Goal: Communication & Community: Answer question/provide support

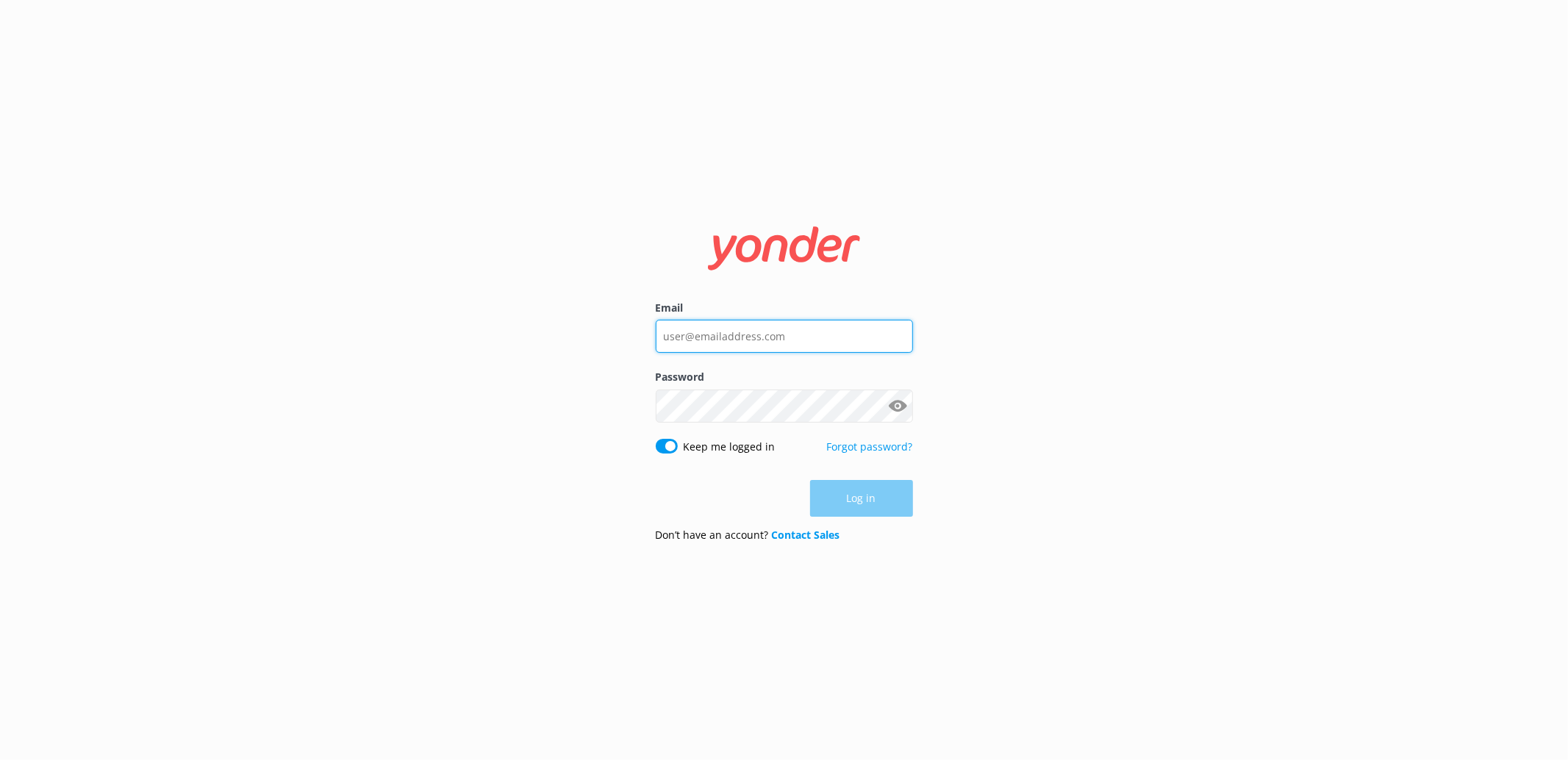
click at [799, 342] on input "Email" at bounding box center [784, 336] width 258 height 33
type input "o"
type input "[PERSON_NAME][EMAIL_ADDRESS][PERSON_NAME][DOMAIN_NAME]"
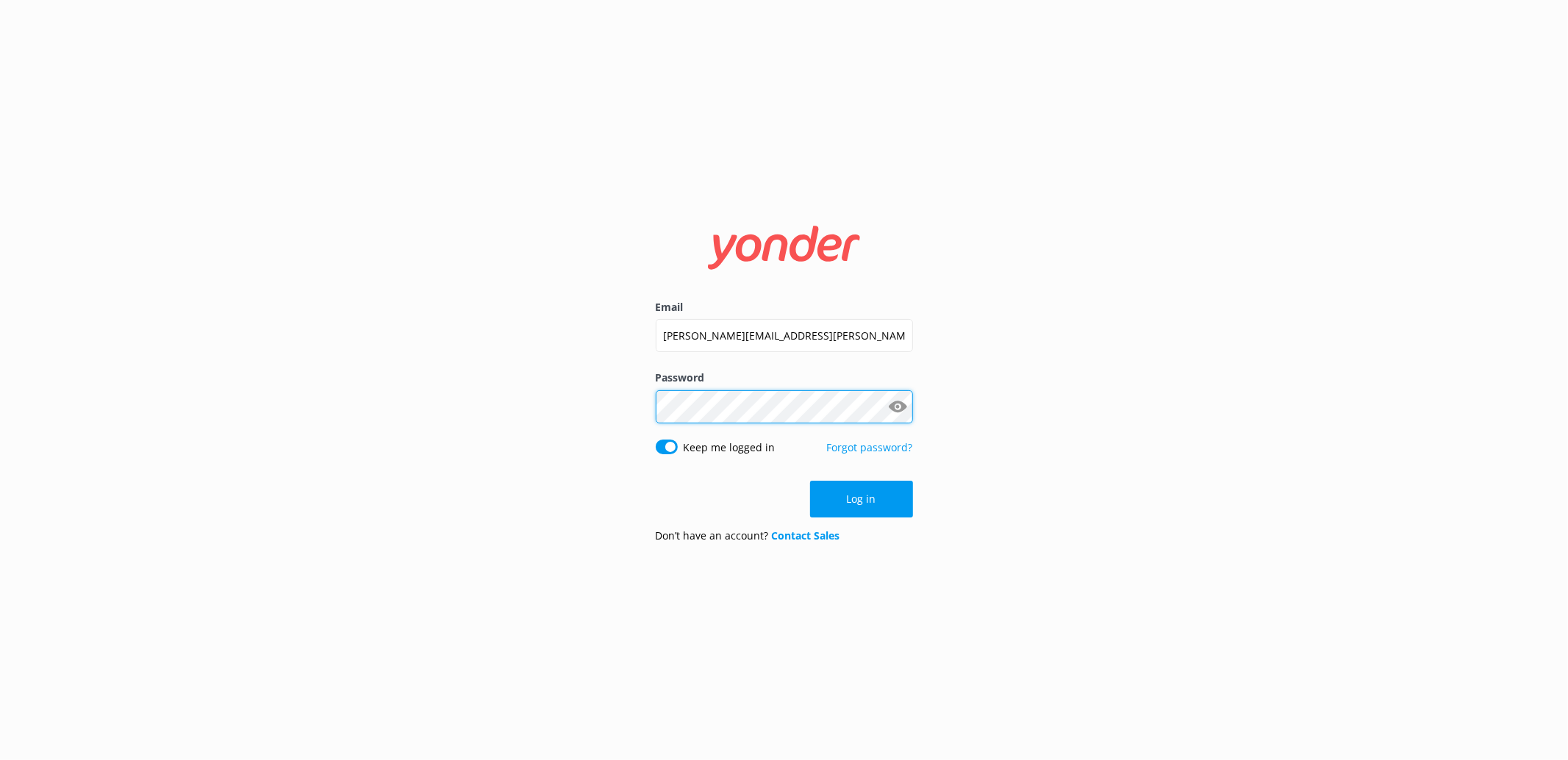
click button "Log in" at bounding box center [861, 499] width 103 height 36
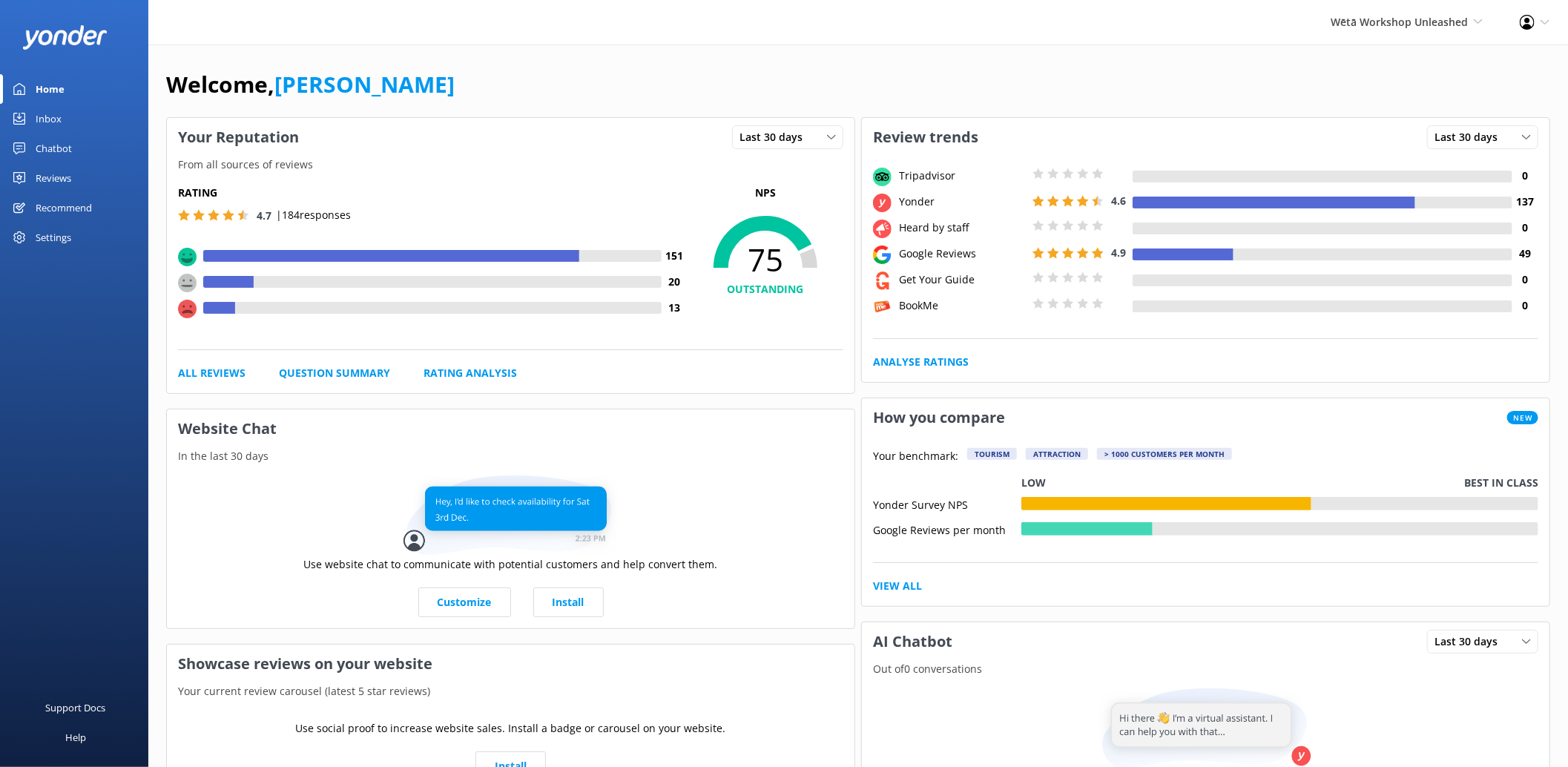
click at [69, 178] on div "Reviews" at bounding box center [53, 178] width 35 height 30
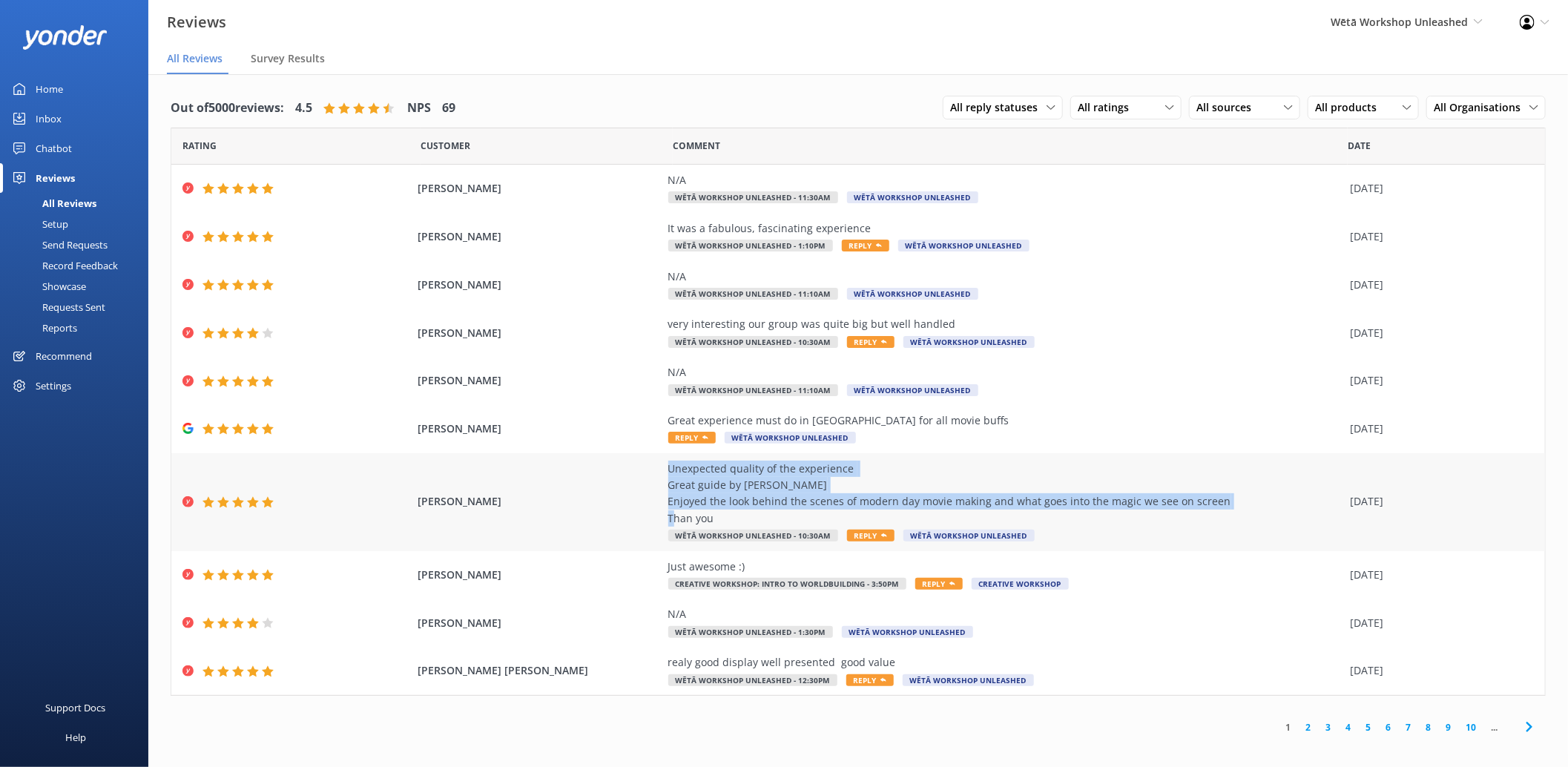
drag, startPoint x: 730, startPoint y: 516, endPoint x: 663, endPoint y: 473, distance: 79.6
click at [664, 467] on div "[PERSON_NAME] Unexpected quality of the experience Great guide by [PERSON_NAME]…" at bounding box center [858, 502] width 1373 height 98
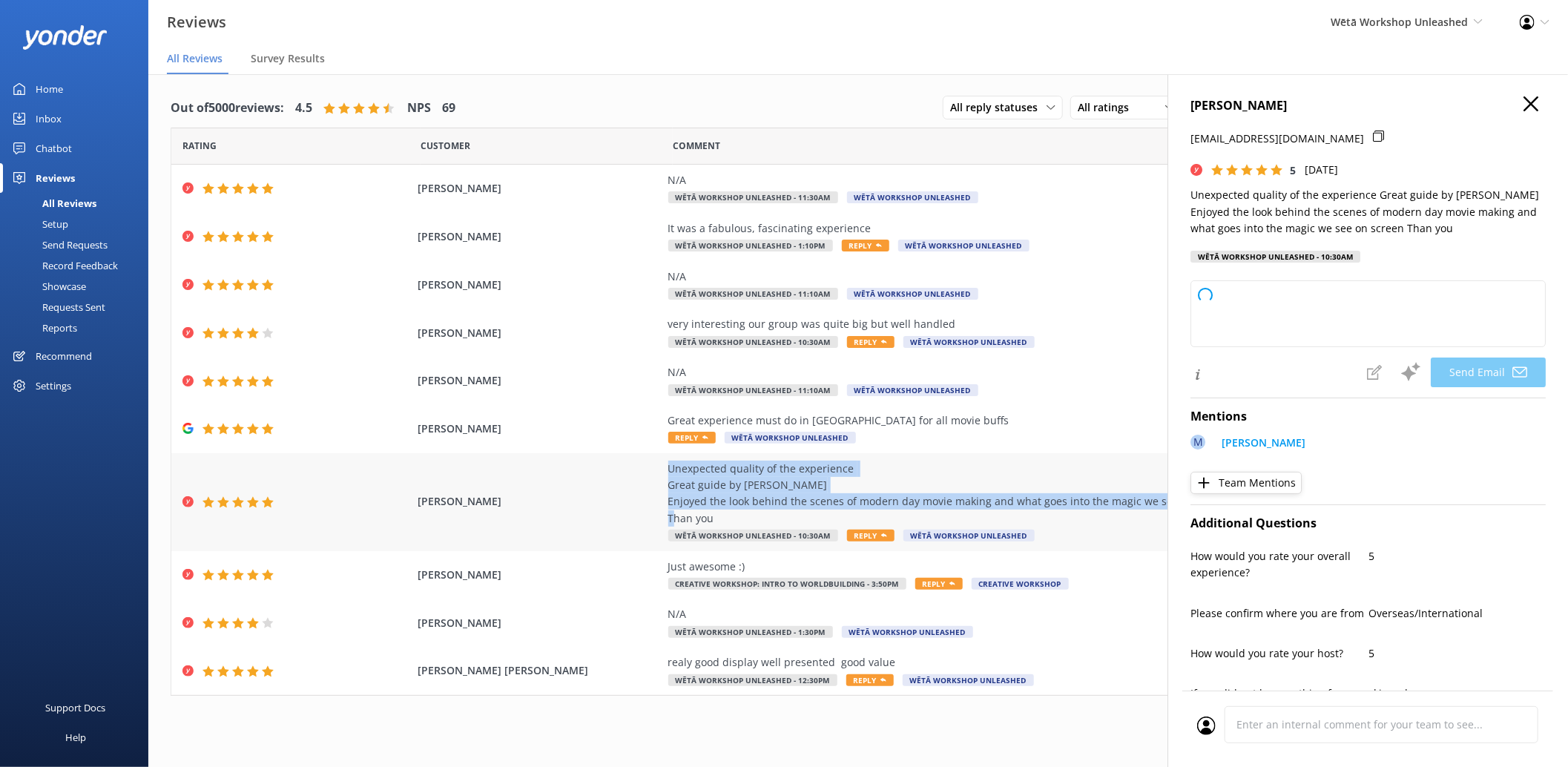
copy div "Unexpected quality of the experience Great guide by [PERSON_NAME] Enjoyed the l…"
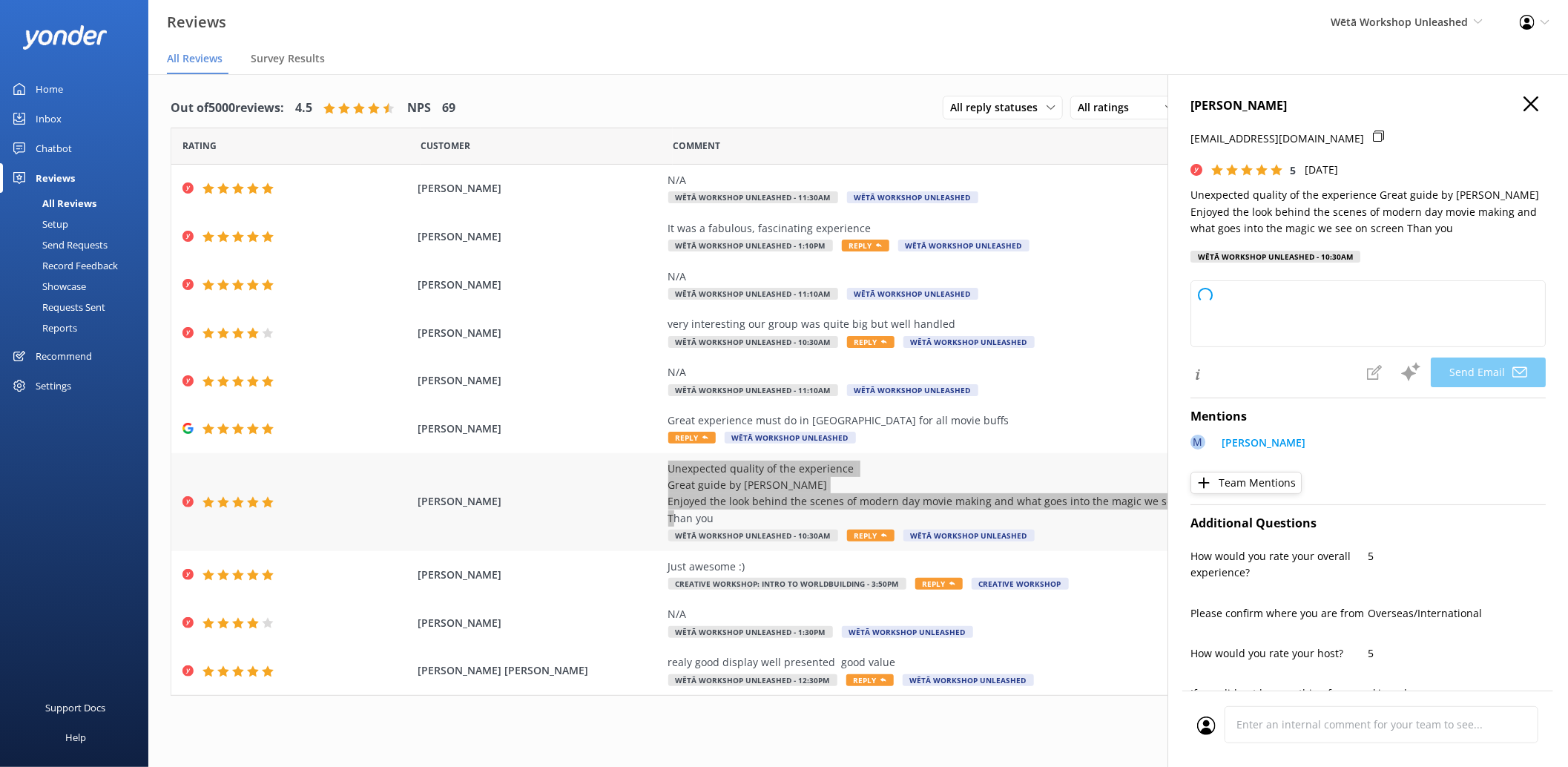
type textarea "Kia ora [PERSON_NAME], Thank you so much for your wonderful review! We're thril…"
